Goal: Task Accomplishment & Management: Manage account settings

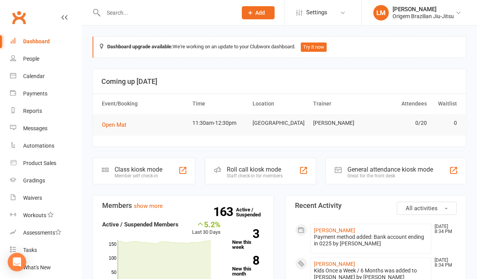
click at [174, 11] on input "text" at bounding box center [166, 12] width 131 height 11
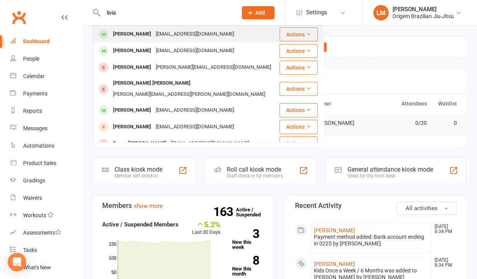
type input "livia"
click at [167, 39] on div "[EMAIL_ADDRESS][DOMAIN_NAME]" at bounding box center [195, 34] width 83 height 11
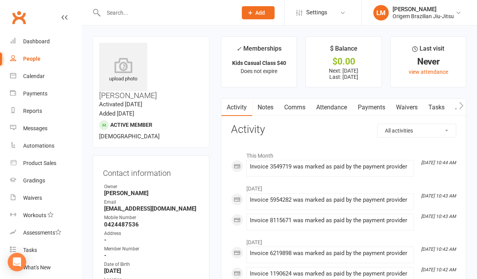
click at [372, 105] on link "Payments" at bounding box center [372, 107] width 38 height 18
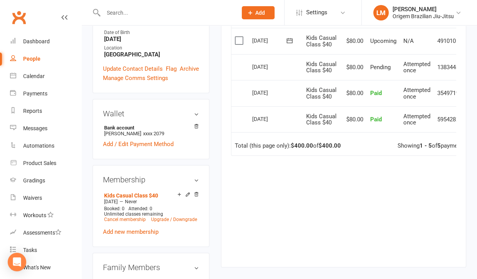
scroll to position [270, 0]
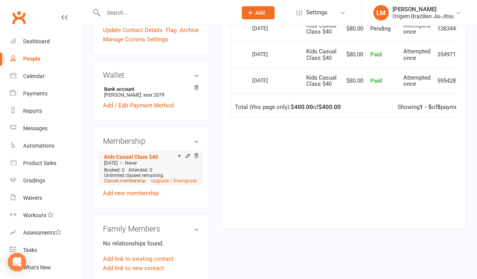
click at [132, 178] on link "Cancel membership" at bounding box center [125, 180] width 42 height 5
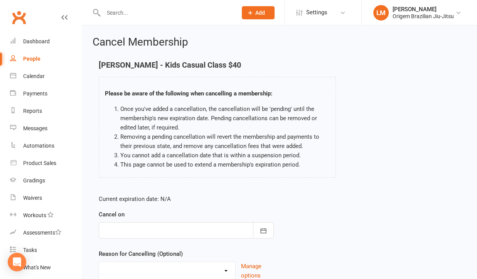
click at [175, 227] on div at bounding box center [186, 230] width 175 height 16
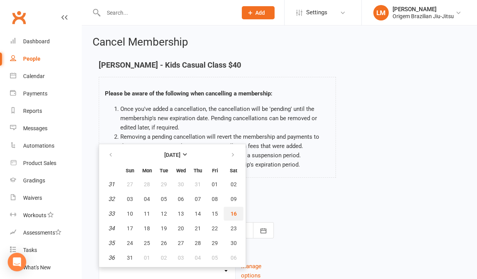
click at [231, 212] on span "16" at bounding box center [234, 213] width 6 height 6
type input "[DATE]"
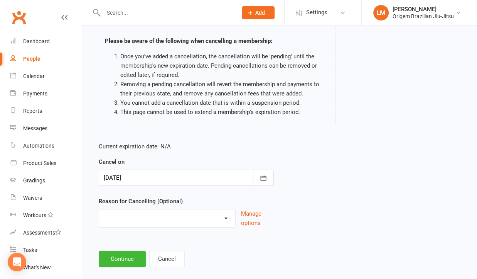
scroll to position [63, 0]
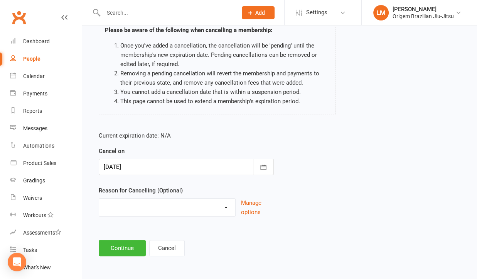
click at [213, 212] on select "Holiday Injury Other reason" at bounding box center [167, 205] width 136 height 15
select select "2"
click at [99, 198] on select "Holiday Injury Other reason" at bounding box center [167, 205] width 136 height 15
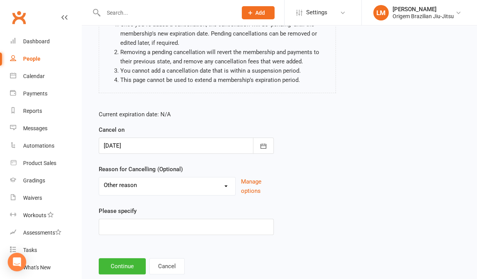
scroll to position [102, 0]
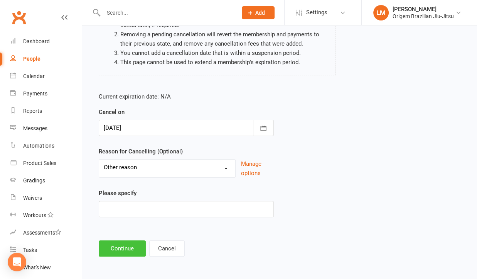
click at [138, 250] on button "Continue" at bounding box center [122, 248] width 47 height 16
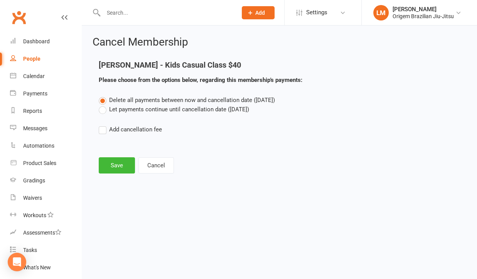
scroll to position [0, 0]
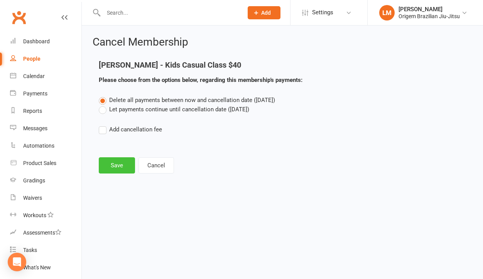
click at [109, 161] on button "Save" at bounding box center [117, 165] width 36 height 16
